Goal: Check status: Check status

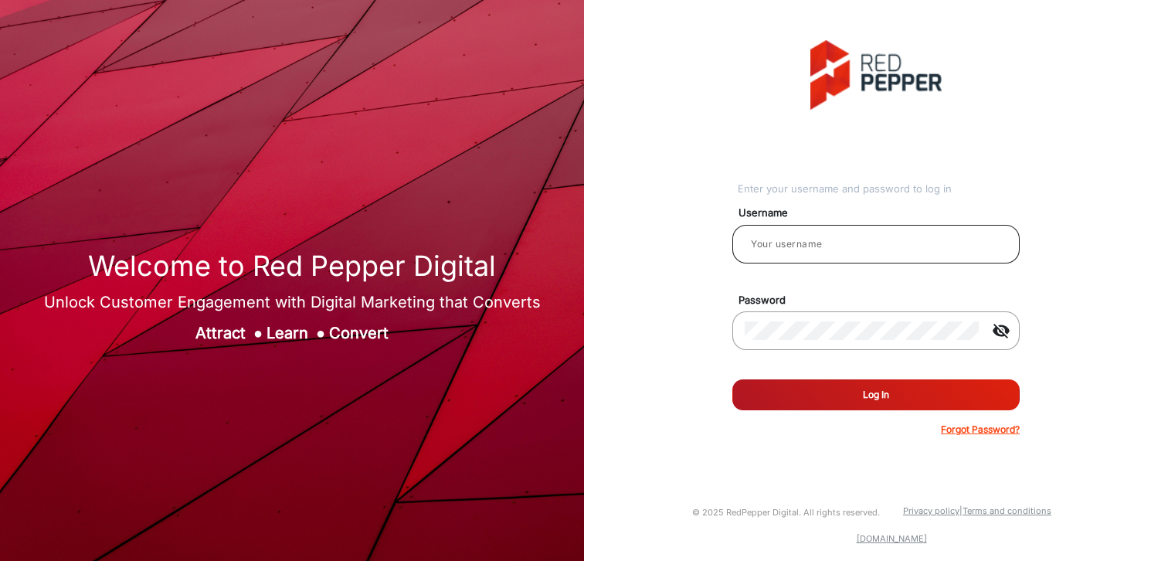
click at [790, 233] on div at bounding box center [876, 243] width 263 height 43
click at [793, 242] on input "email" at bounding box center [876, 244] width 263 height 19
type input "m"
type input "[PERSON_NAME]"
click at [732, 379] on button "Log In" at bounding box center [875, 394] width 287 height 31
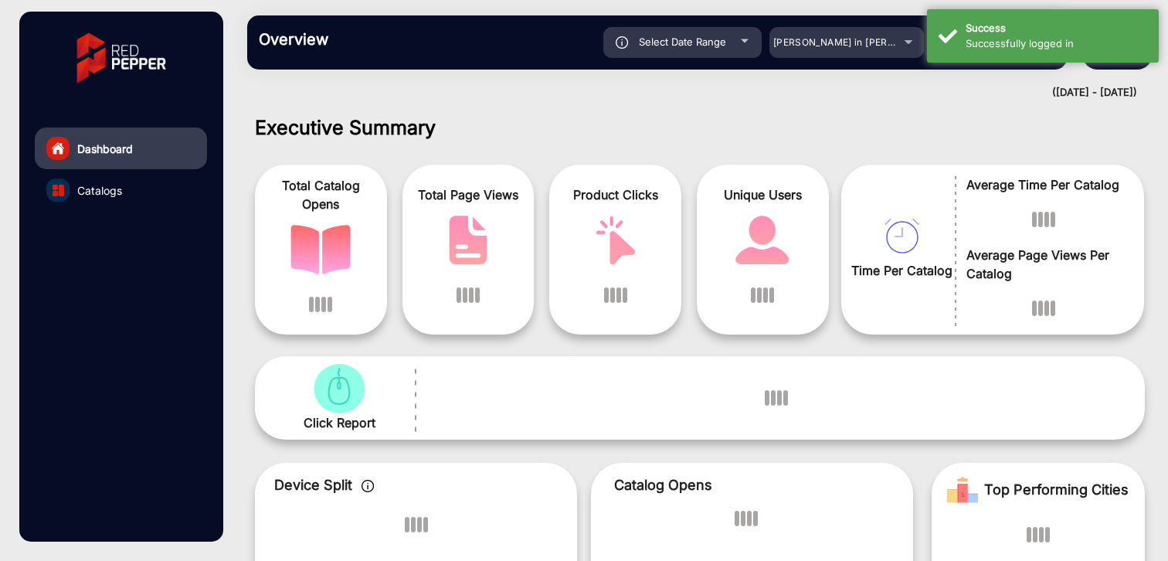
scroll to position [12, 0]
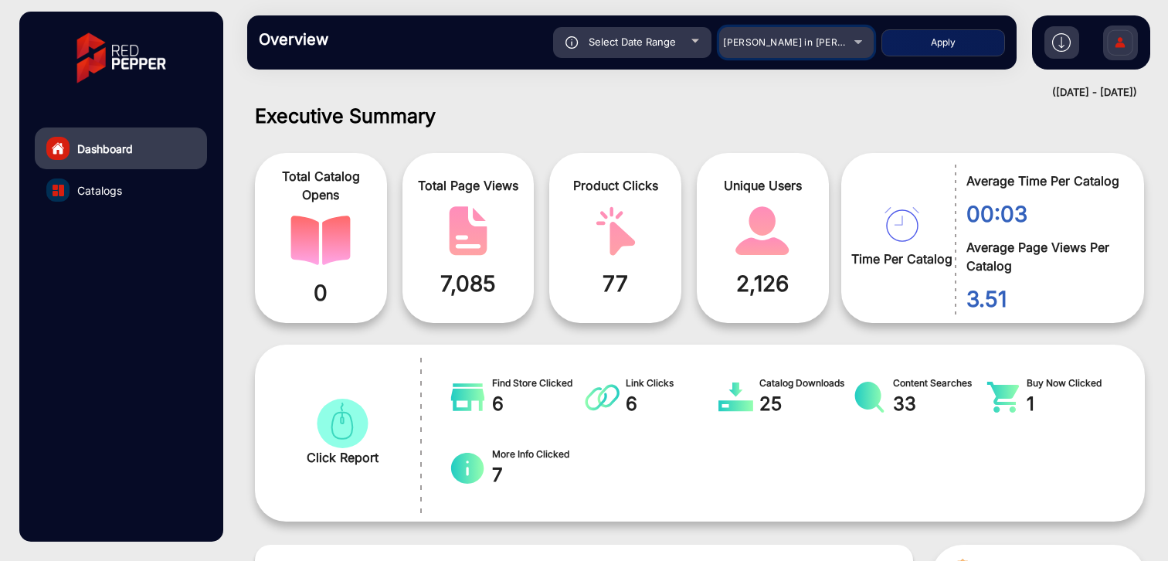
click at [846, 43] on div "[PERSON_NAME] in [PERSON_NAME]" at bounding box center [785, 42] width 124 height 19
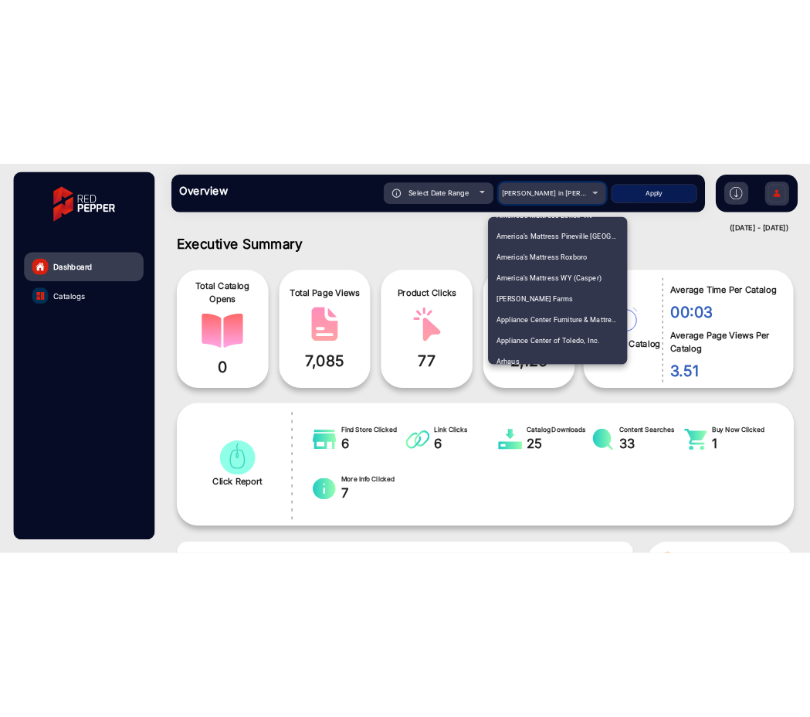
scroll to position [584, 0]
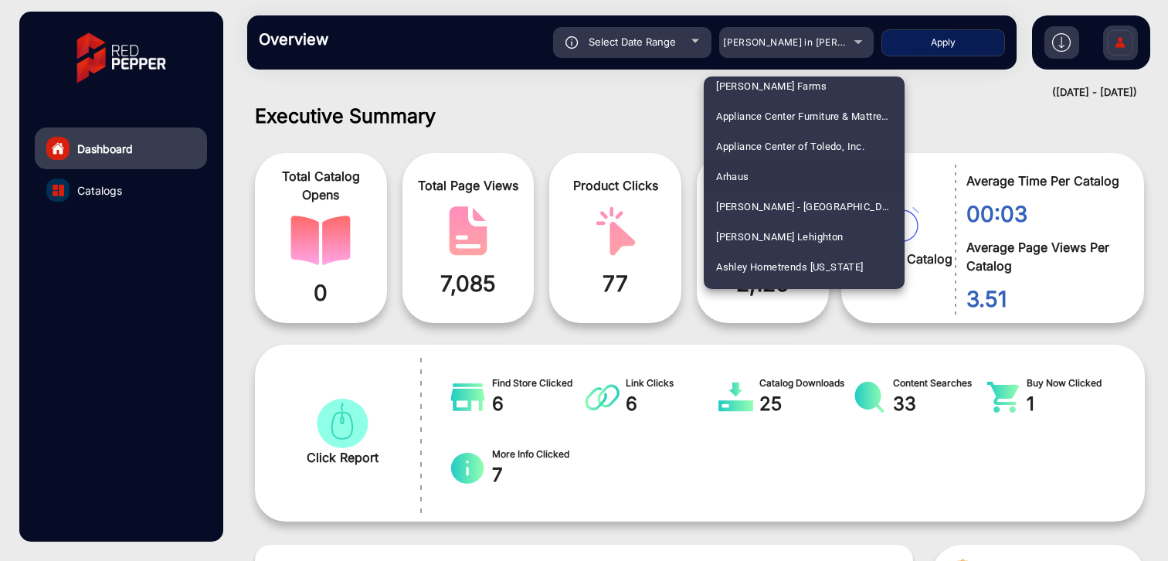
click at [749, 176] on span "Arhaus" at bounding box center [732, 176] width 32 height 30
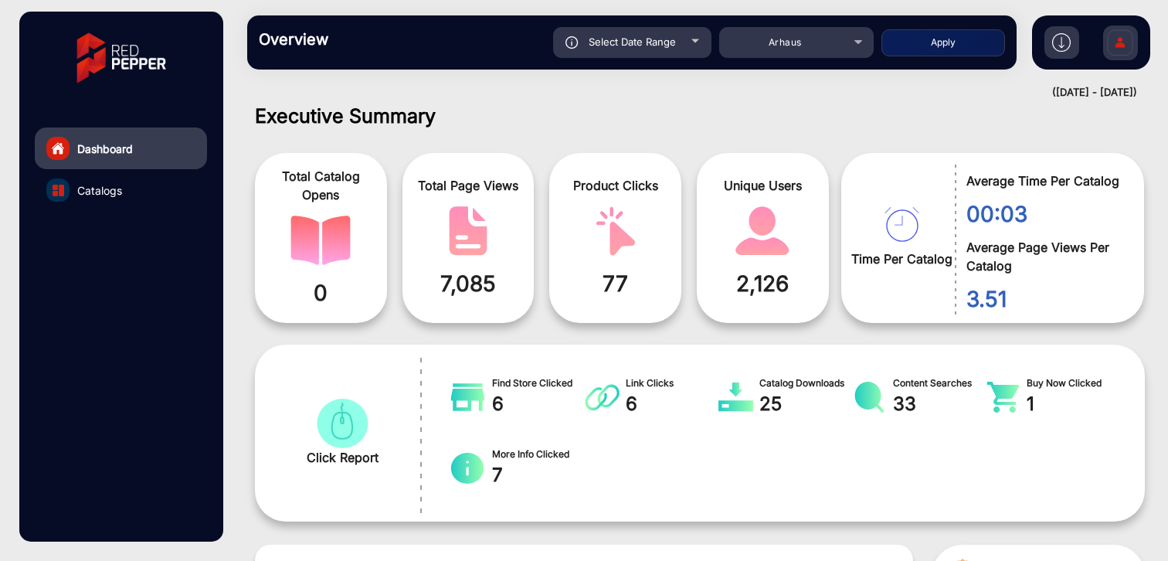
click at [914, 37] on button "Apply" at bounding box center [943, 42] width 124 height 27
type input "[DATE]"
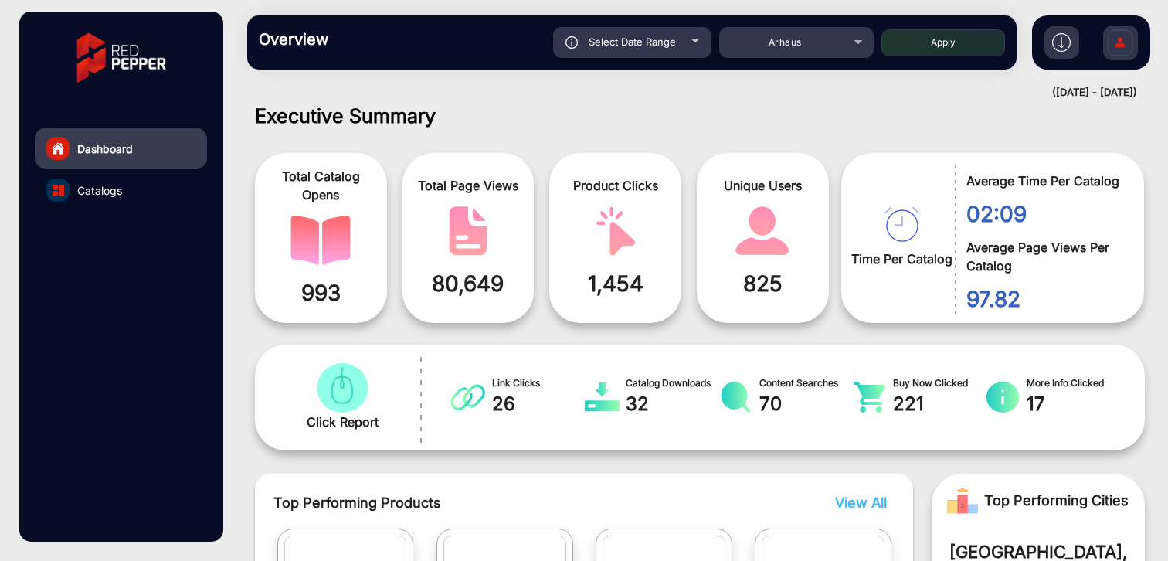
click at [680, 44] on div "Select Date Range" at bounding box center [632, 42] width 158 height 31
type input "[DATE]"
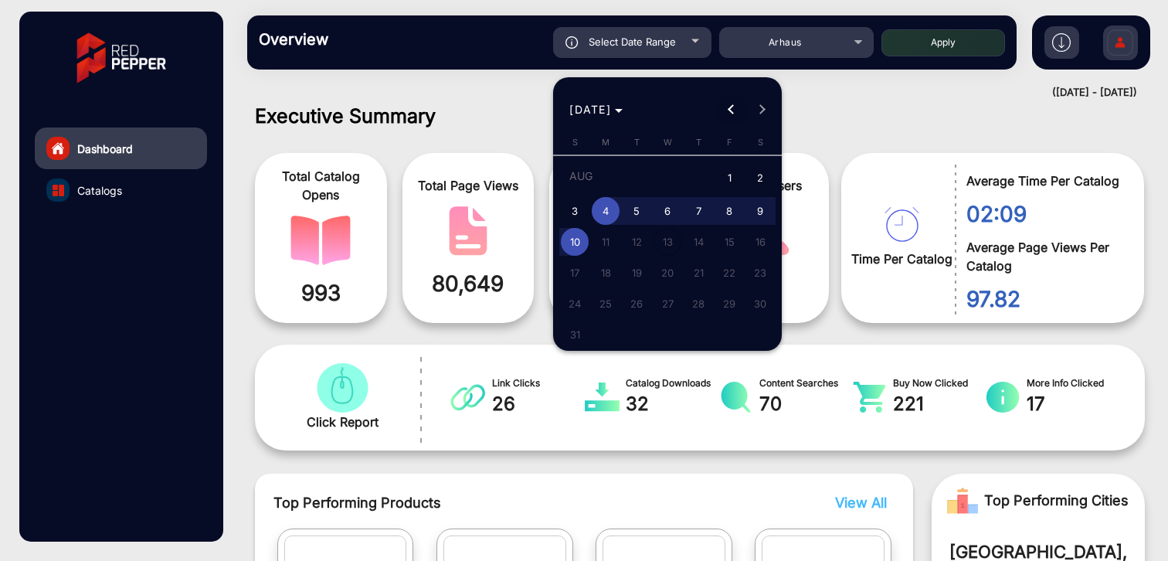
click at [729, 108] on button "Previous month" at bounding box center [731, 109] width 31 height 31
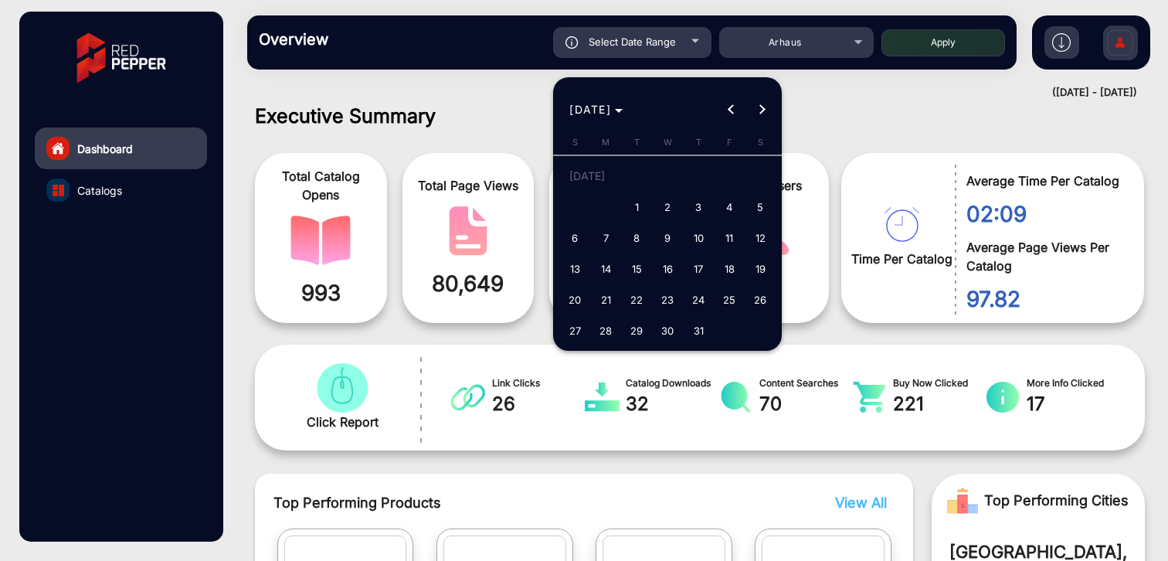
click at [641, 205] on span "1" at bounding box center [637, 207] width 28 height 28
type input "[DATE]"
click at [608, 236] on span "7" at bounding box center [606, 238] width 28 height 28
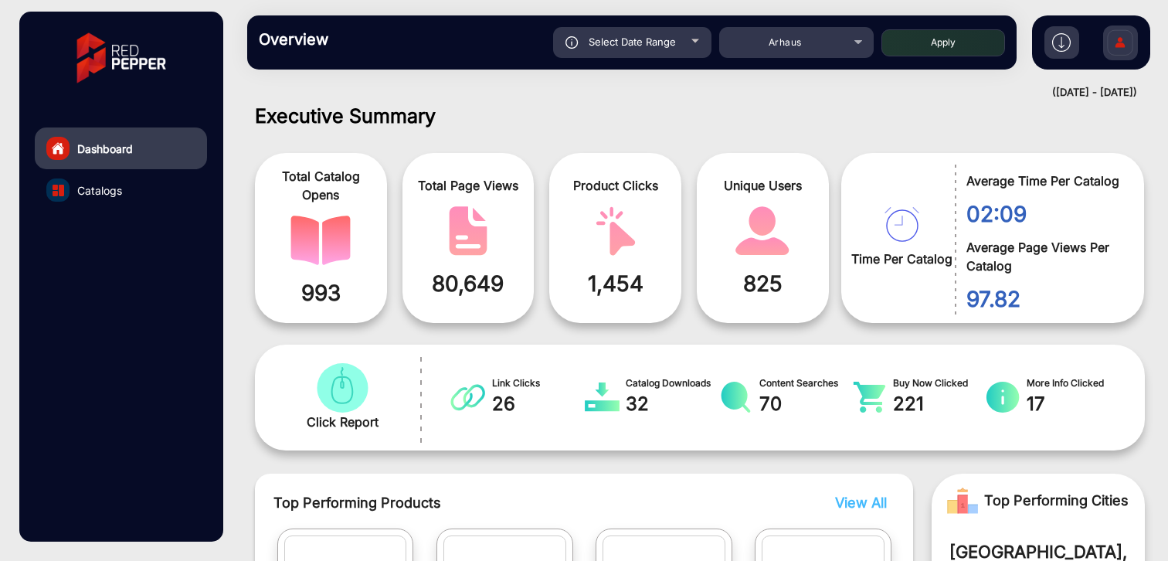
type input "[DATE]"
click at [983, 41] on button "Apply" at bounding box center [943, 42] width 124 height 27
type input "[DATE]"
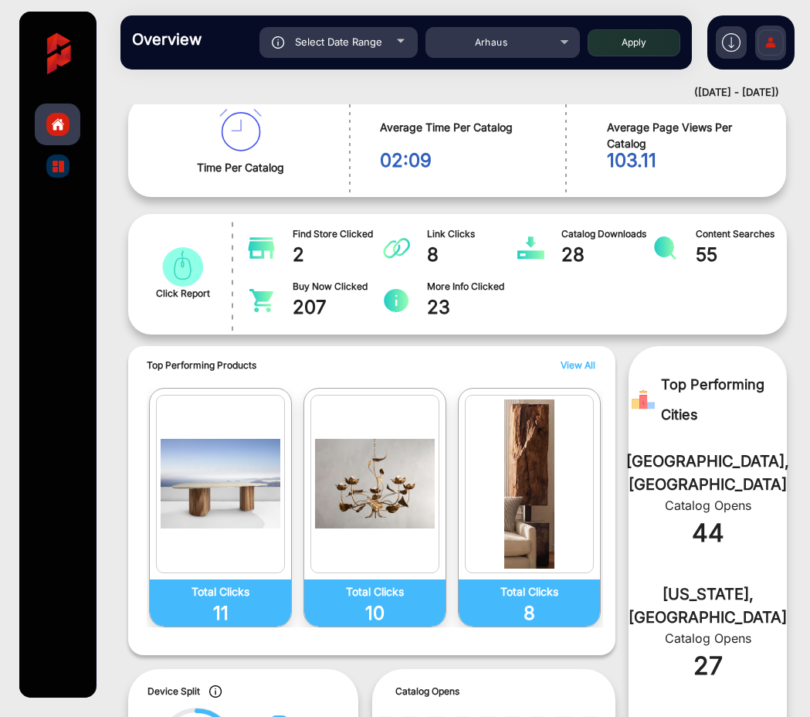
scroll to position [219, 0]
